Goal: Information Seeking & Learning: Learn about a topic

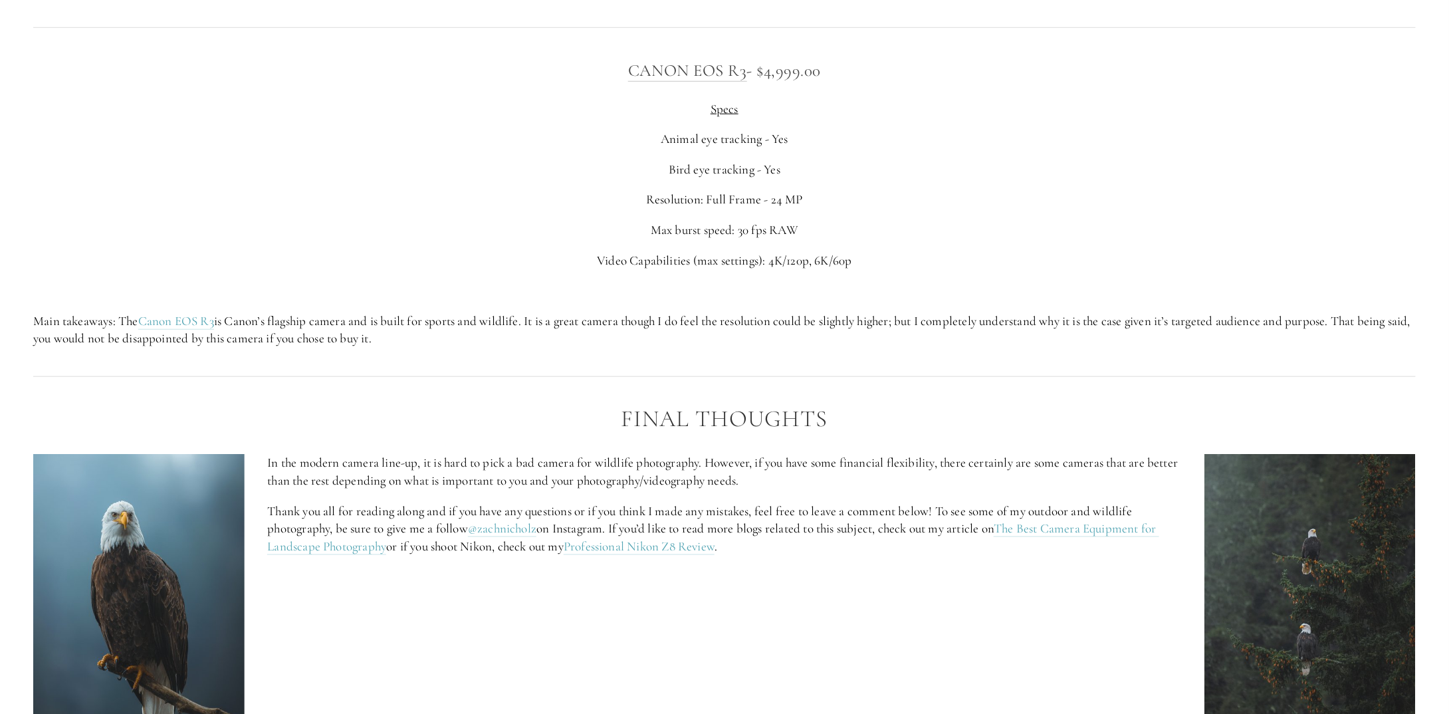
scroll to position [5582, 0]
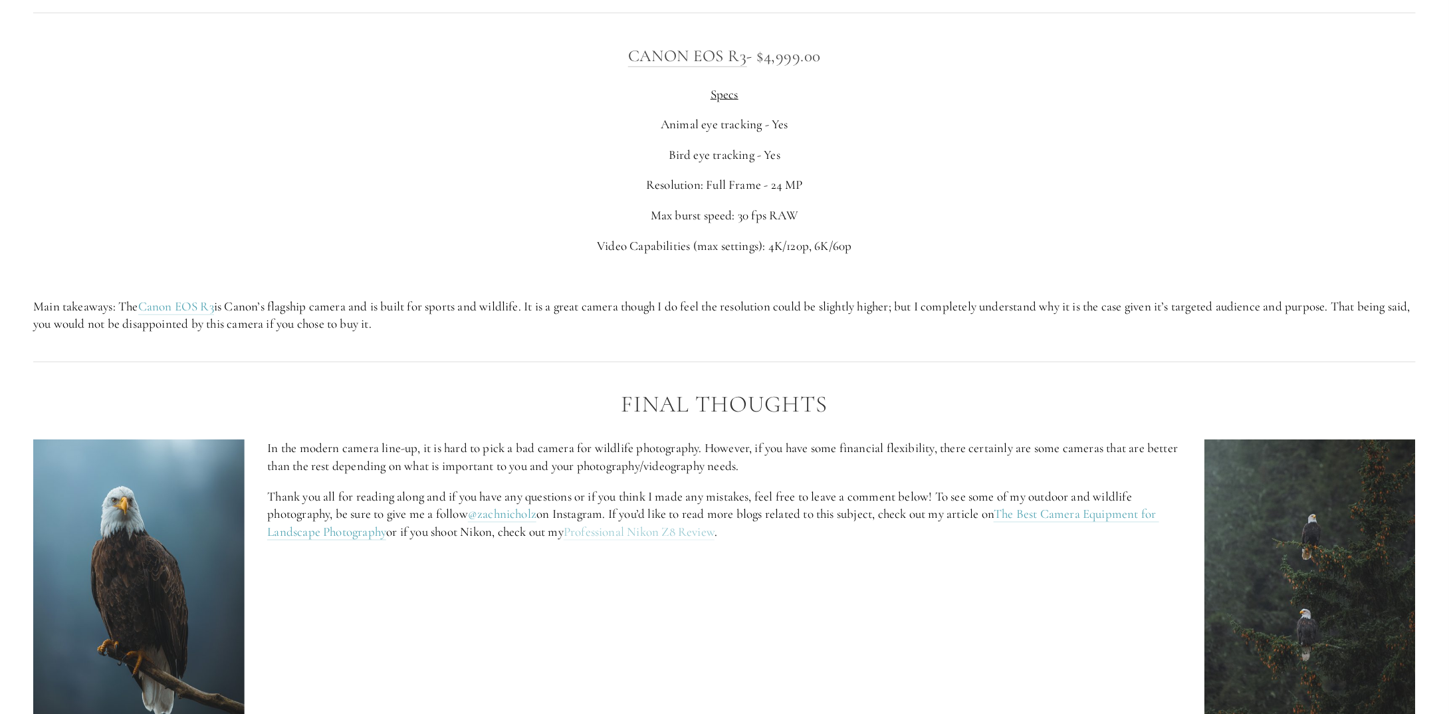
click at [650, 536] on link "Professional Nikon Z8 Review" at bounding box center [638, 532] width 151 height 17
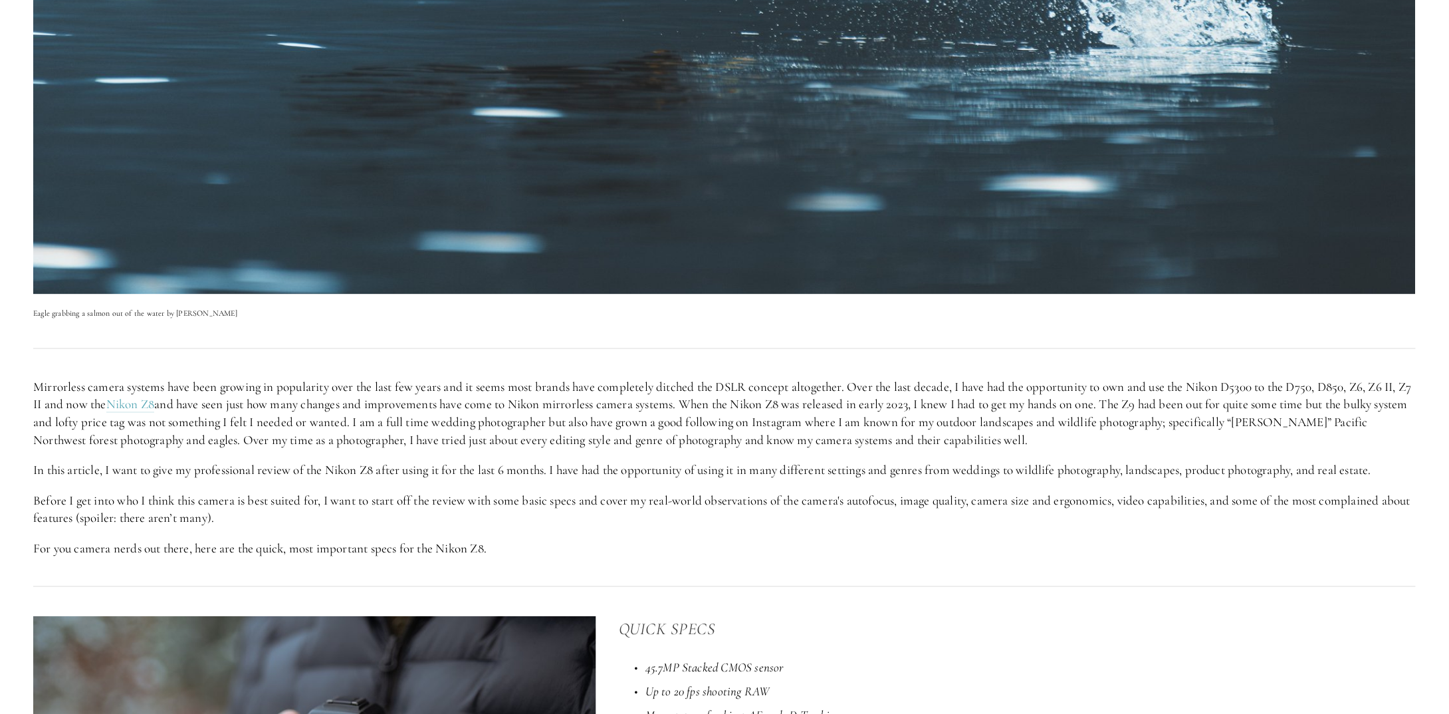
scroll to position [598, 0]
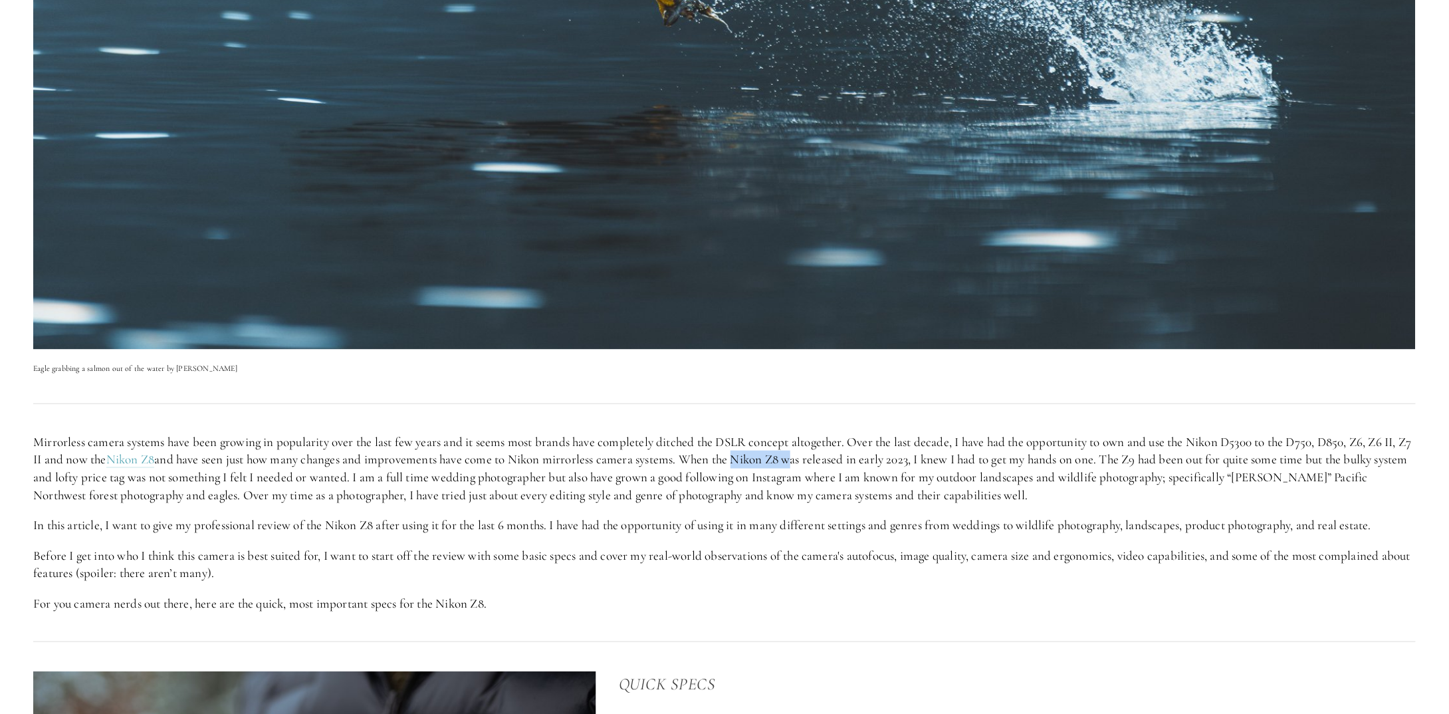
drag, startPoint x: 756, startPoint y: 460, endPoint x: 810, endPoint y: 458, distance: 53.9
click at [811, 458] on p "Mirrorless camera systems have been growing in popularity over the last few yea…" at bounding box center [724, 468] width 1382 height 70
